Goal: Obtain resource: Obtain resource

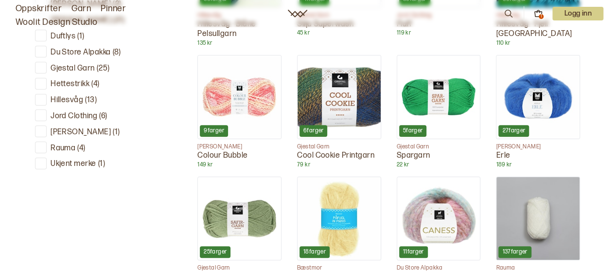
scroll to position [428, 0]
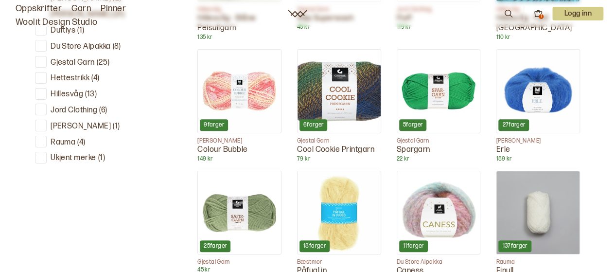
click at [551, 85] on img at bounding box center [537, 91] width 83 height 83
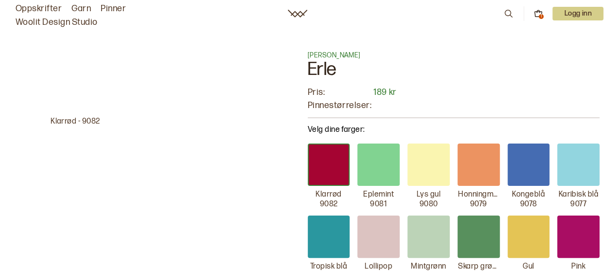
click at [77, 5] on link "Garn" at bounding box center [80, 9] width 19 height 14
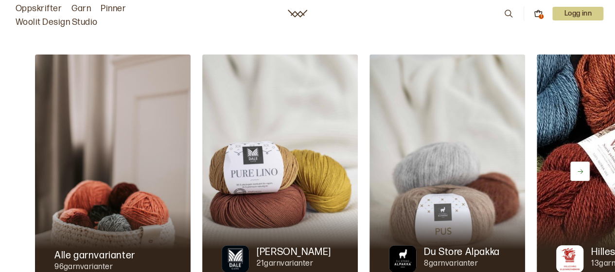
click at [580, 168] on icon at bounding box center [579, 171] width 7 height 7
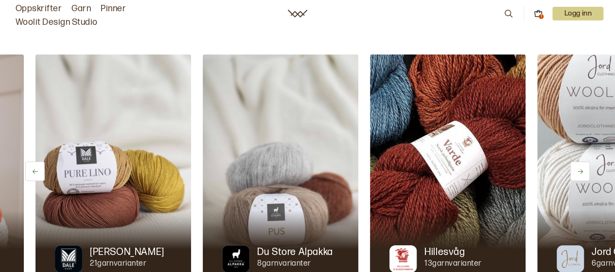
scroll to position [0, 167]
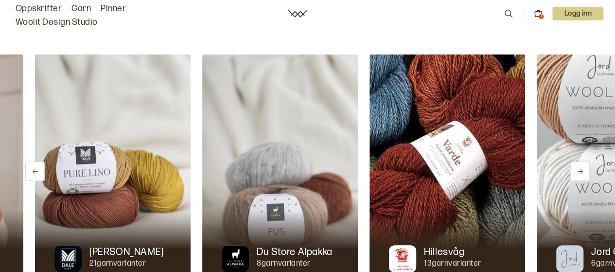
click at [578, 169] on icon at bounding box center [579, 171] width 7 height 7
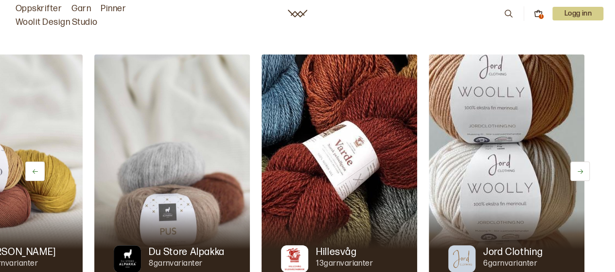
scroll to position [0, 279]
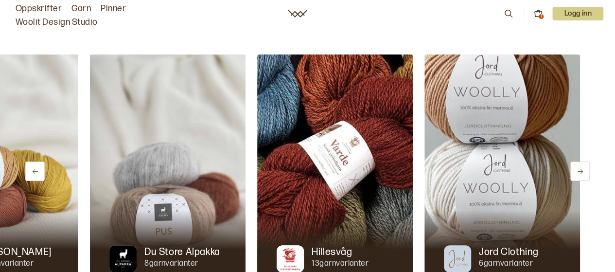
click at [578, 169] on icon at bounding box center [579, 171] width 7 height 7
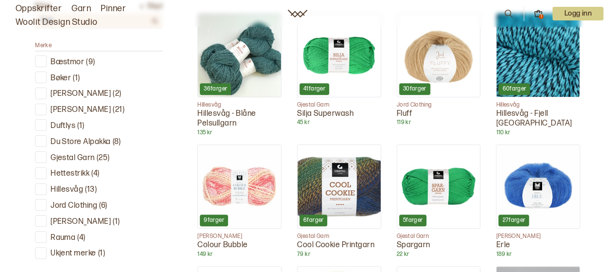
scroll to position [334, 0]
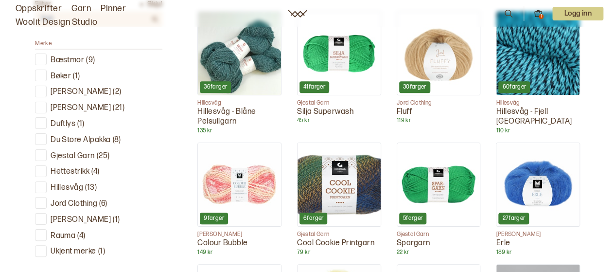
click at [39, 60] on div at bounding box center [40, 59] width 9 height 9
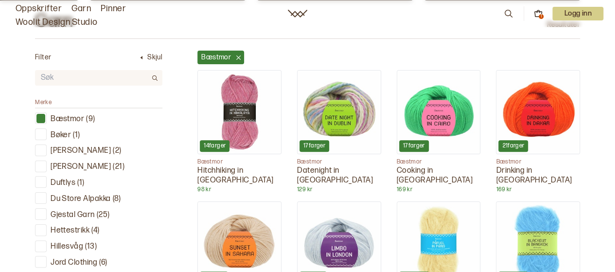
scroll to position [279, 0]
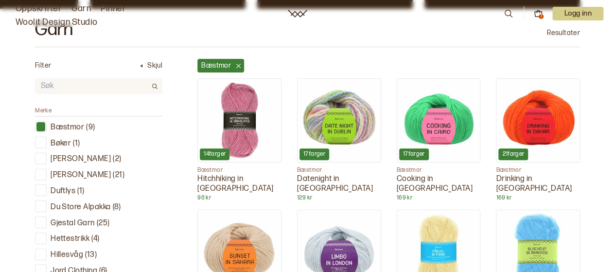
click at [73, 91] on input "text" at bounding box center [91, 86] width 112 height 14
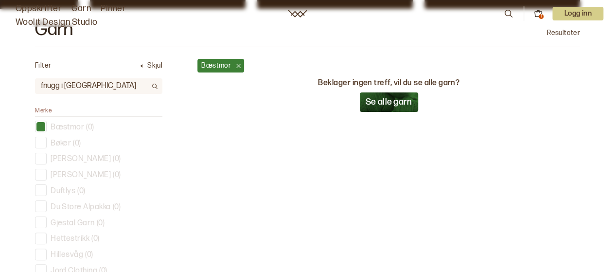
type input "fnugg i florence"
click at [152, 86] on icon at bounding box center [154, 86] width 7 height 7
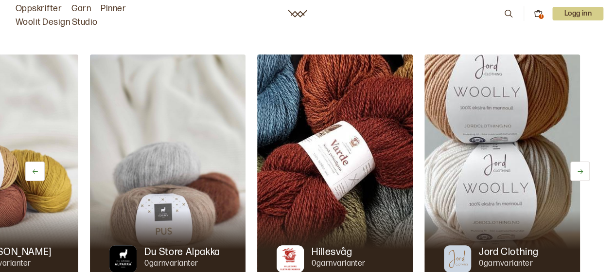
click at [506, 14] on icon at bounding box center [508, 13] width 11 height 11
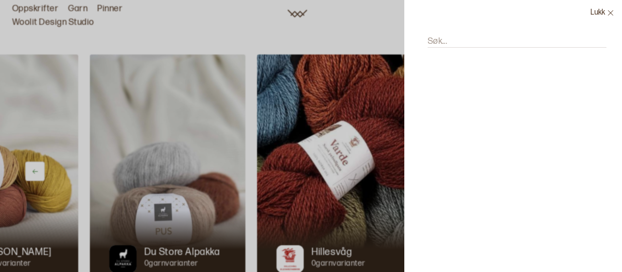
scroll to position [0, 279]
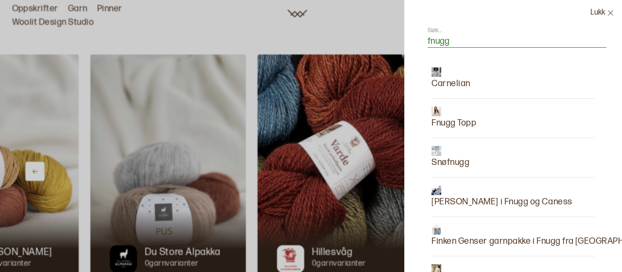
type input "fnugg"
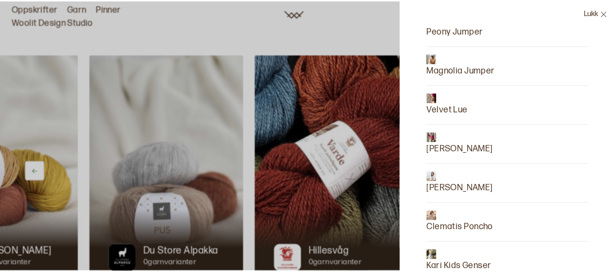
scroll to position [624, 0]
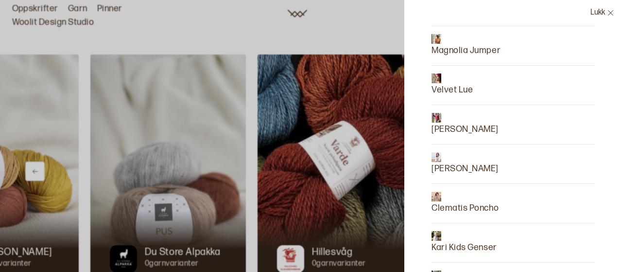
click at [456, 162] on p "[PERSON_NAME]" at bounding box center [465, 169] width 67 height 14
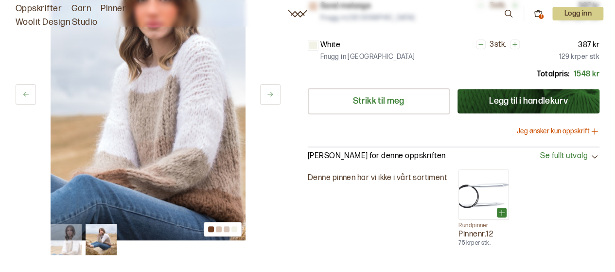
scroll to position [350, 0]
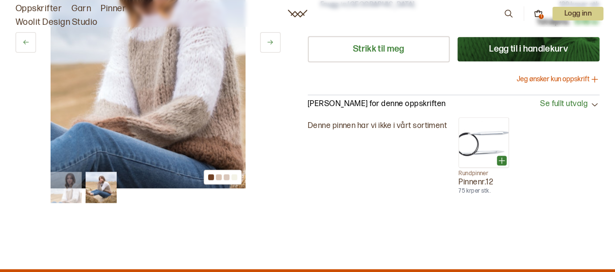
click at [100, 190] on img at bounding box center [101, 187] width 31 height 31
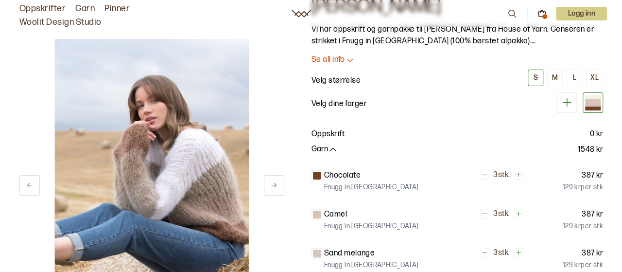
scroll to position [0, 0]
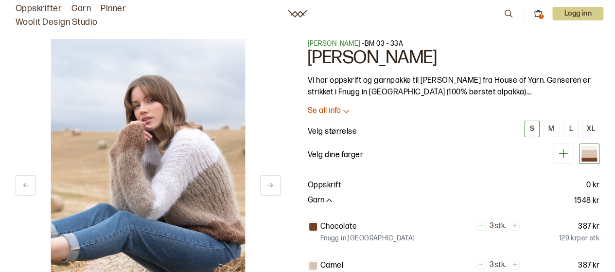
click at [590, 154] on div at bounding box center [589, 156] width 16 height 4
click at [562, 153] on icon at bounding box center [563, 153] width 12 height 12
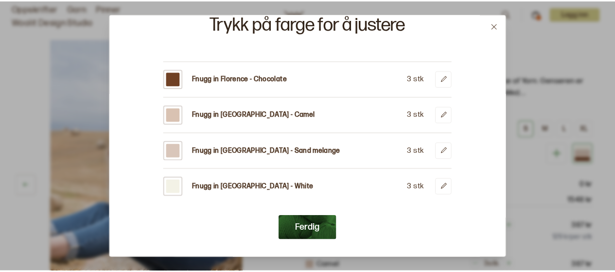
scroll to position [45, 0]
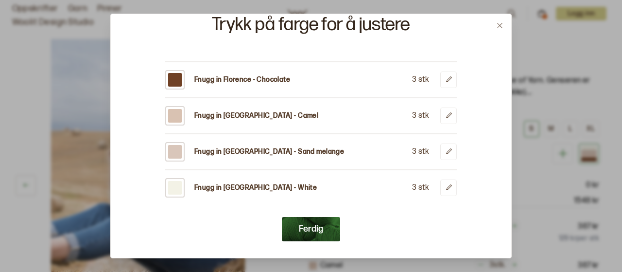
click at [496, 24] on icon at bounding box center [499, 25] width 7 height 7
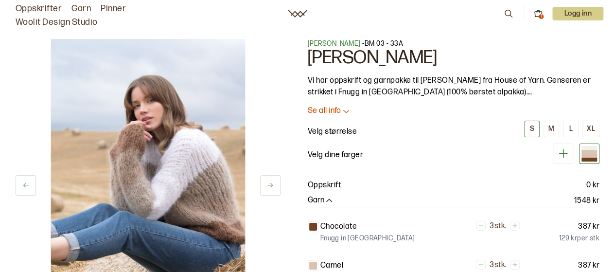
click at [339, 110] on p "Se all info" at bounding box center [325, 111] width 34 height 10
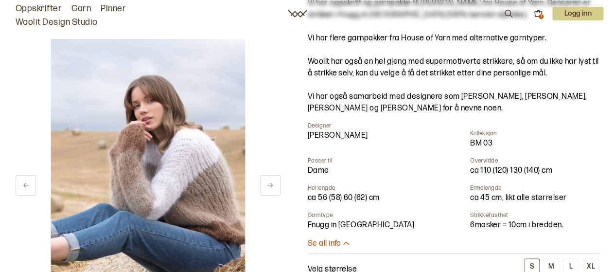
scroll to position [0, 0]
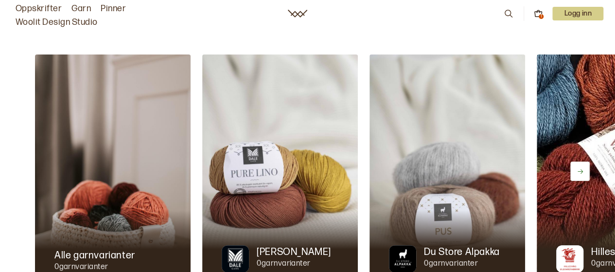
click at [505, 12] on icon at bounding box center [508, 13] width 11 height 11
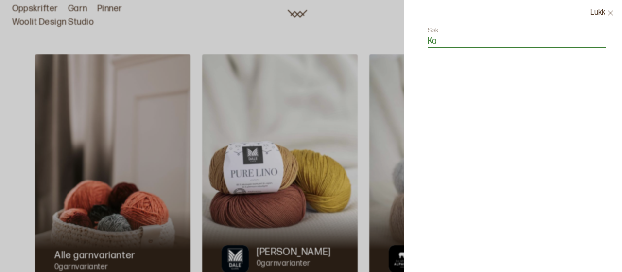
type input "K"
type input "f"
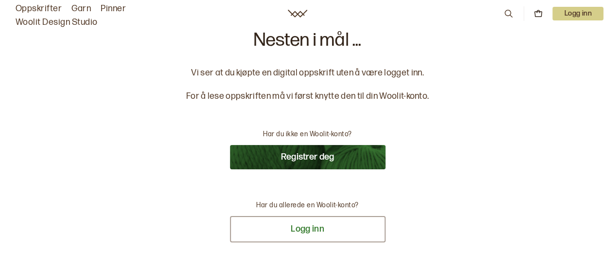
click at [300, 228] on button "Logg inn" at bounding box center [308, 229] width 156 height 26
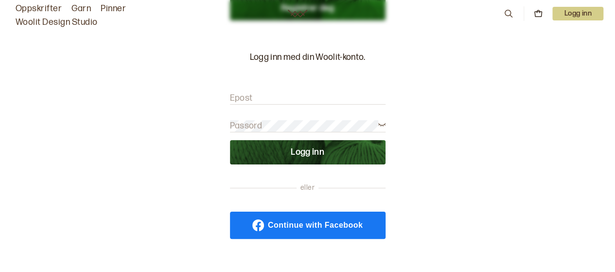
scroll to position [126, 0]
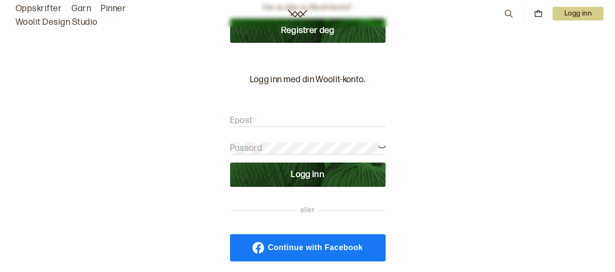
click at [325, 111] on form "Epost Passord Logg inn" at bounding box center [308, 146] width 156 height 82
click at [265, 116] on input "Epost" at bounding box center [308, 121] width 156 height 12
type input "Katharina.ammermann@gmail.com"
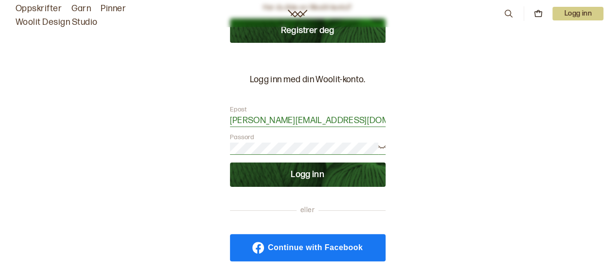
click at [290, 172] on button "Logg inn" at bounding box center [308, 174] width 156 height 24
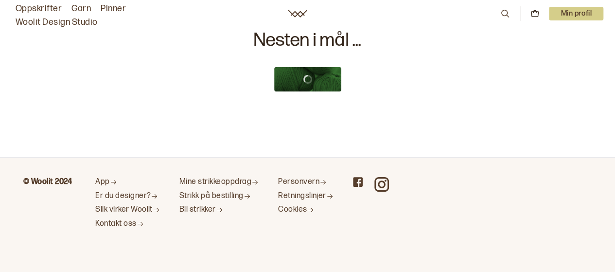
scroll to position [0, 0]
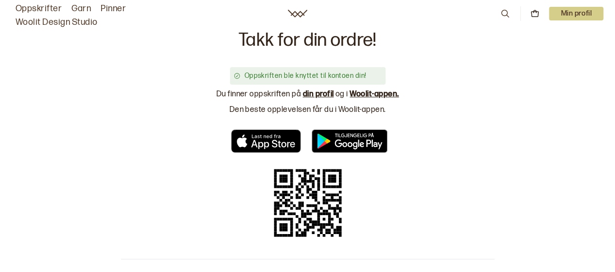
click at [317, 93] on link "din profil" at bounding box center [318, 93] width 31 height 9
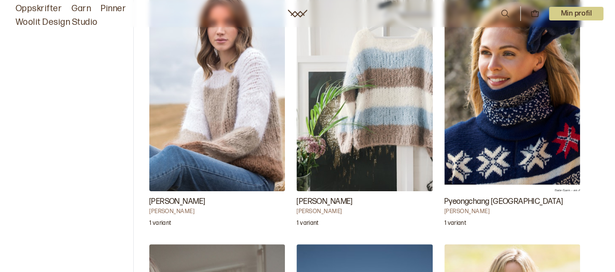
scroll to position [72, 0]
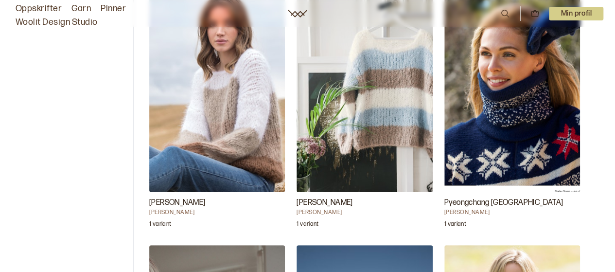
click at [379, 78] on img "Kari Genser" at bounding box center [364, 90] width 136 height 204
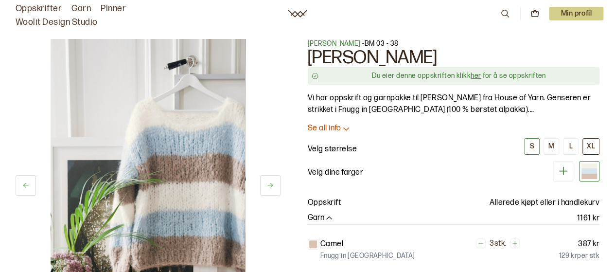
click at [585, 146] on button "XL" at bounding box center [590, 146] width 17 height 17
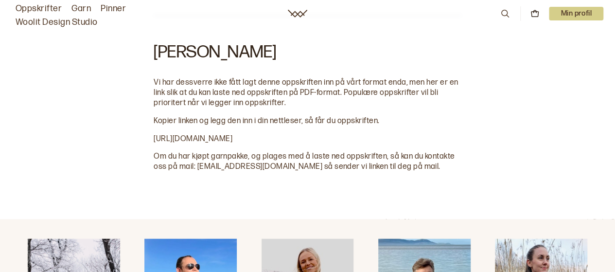
scroll to position [683, 0]
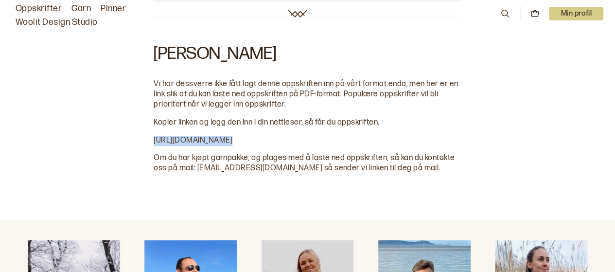
drag, startPoint x: 154, startPoint y: 139, endPoint x: 278, endPoint y: 146, distance: 124.7
click at [278, 146] on div "[PERSON_NAME] Vi har dessverre ikke fått lagt denne oppskriften inn på vårt for…" at bounding box center [308, 103] width 308 height 141
copy div "[URL][DOMAIN_NAME]"
click at [337, 81] on span "Vi har dessverre ikke fått lagt denne oppskriften inn på vårt format enda, men …" at bounding box center [306, 94] width 304 height 30
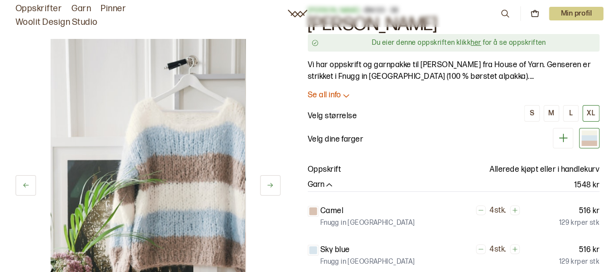
scroll to position [16, 0]
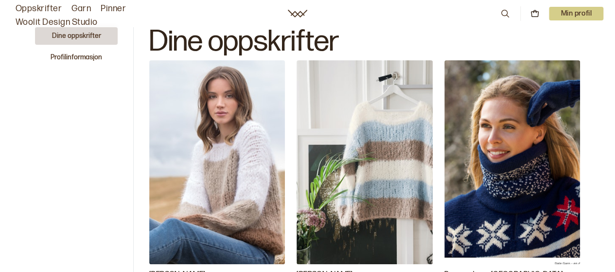
click at [219, 149] on img "Kari Genser" at bounding box center [217, 162] width 136 height 204
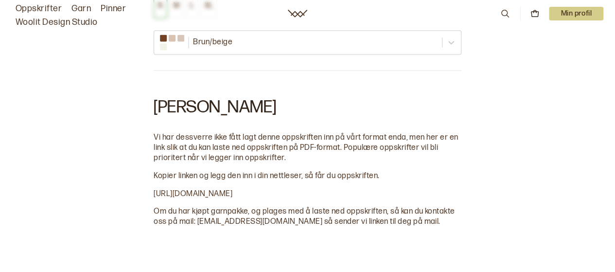
scroll to position [672, 0]
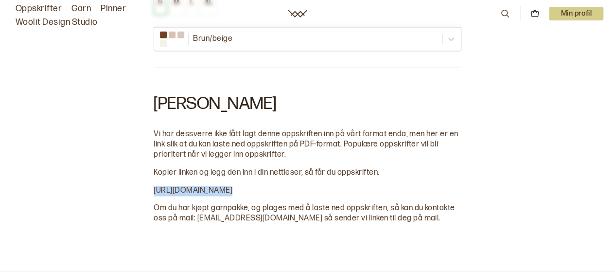
drag, startPoint x: 154, startPoint y: 187, endPoint x: 434, endPoint y: 200, distance: 280.7
click at [434, 200] on div "[PERSON_NAME] Vi har dessverre ikke fått lagt denne oppskriften inn på vårt for…" at bounding box center [308, 153] width 308 height 141
copy div "[URL][DOMAIN_NAME]"
